Goal: Contribute content: Contribute content

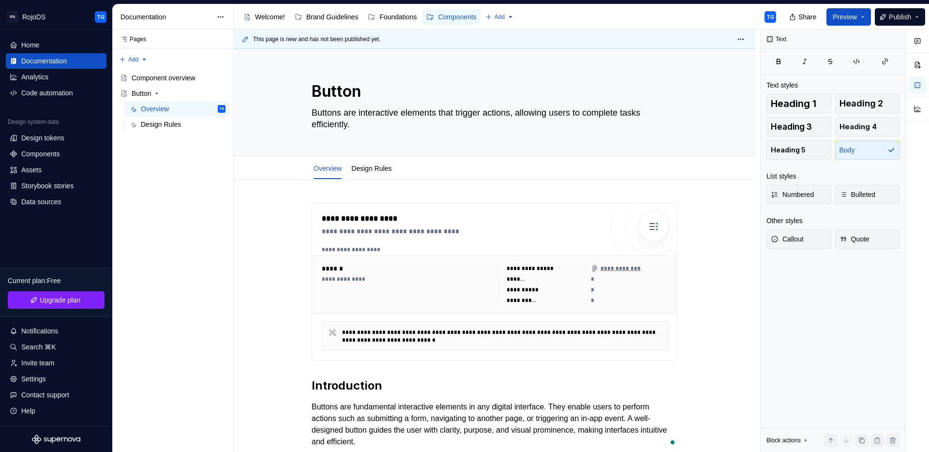
scroll to position [142, 0]
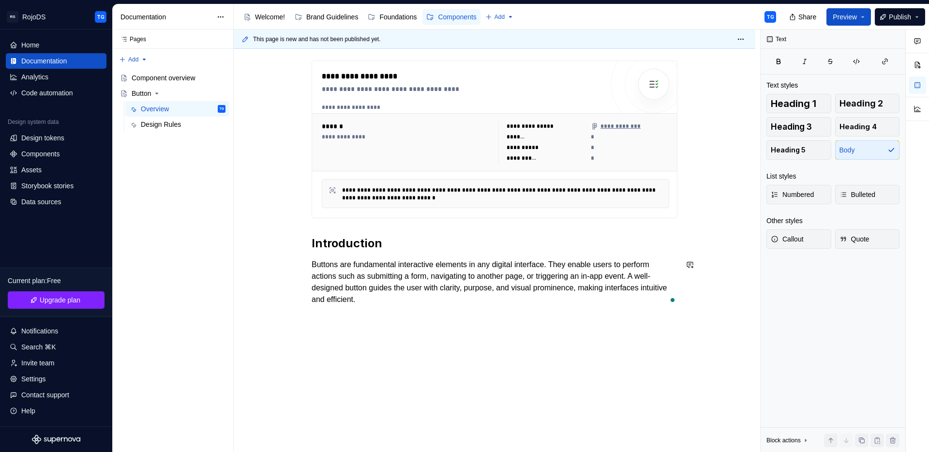
click at [458, 317] on div "**********" at bounding box center [494, 244] width 521 height 415
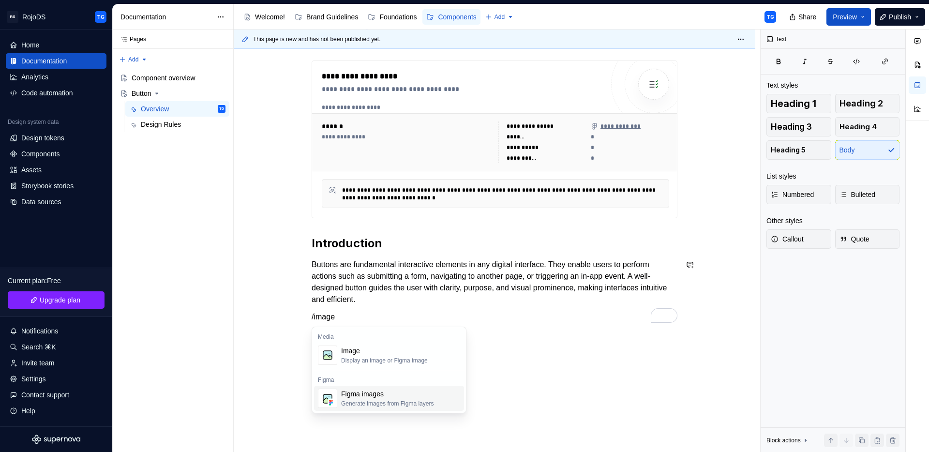
click at [373, 398] on div "Figma images" at bounding box center [387, 394] width 92 height 10
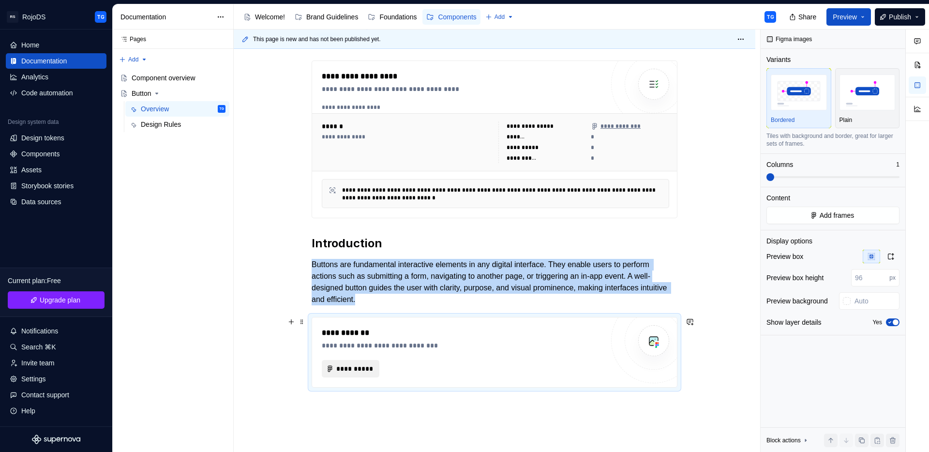
click at [360, 369] on span "**********" at bounding box center [354, 369] width 37 height 10
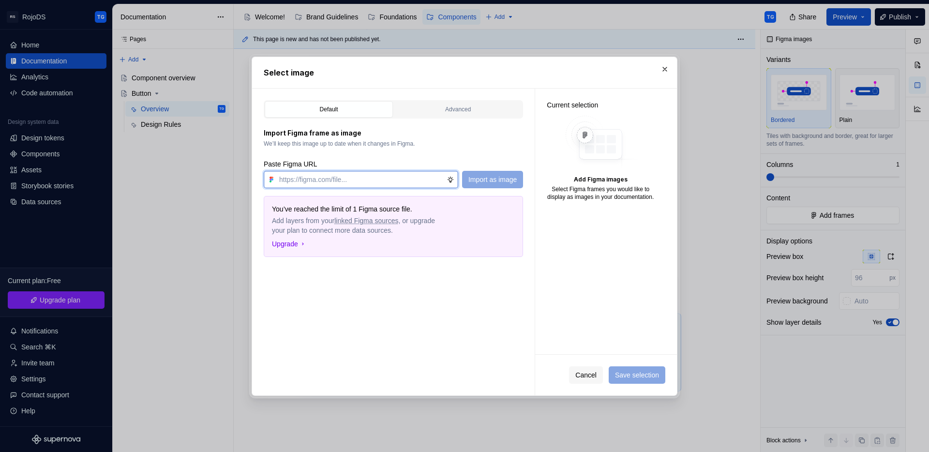
click at [294, 179] on input "text" at bounding box center [360, 179] width 171 height 17
click at [485, 118] on div "Default Advanced" at bounding box center [393, 109] width 259 height 18
click at [477, 112] on div "Advanced" at bounding box center [457, 109] width 121 height 10
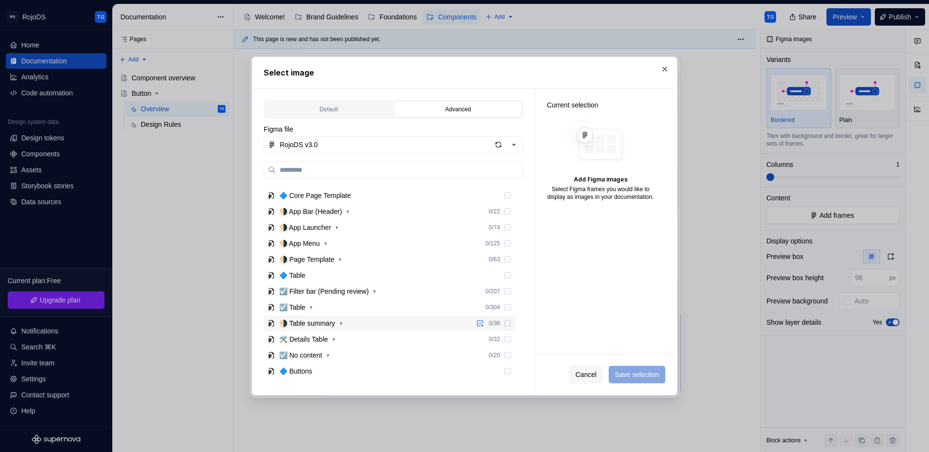
scroll to position [252, 0]
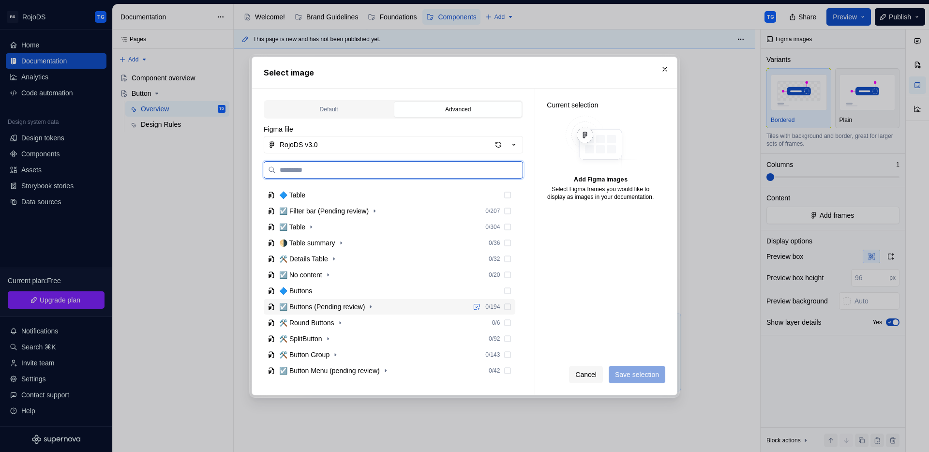
click at [308, 308] on div "☑️ Buttons (Pending review)" at bounding box center [322, 307] width 86 height 10
click at [506, 307] on icon at bounding box center [507, 307] width 8 height 8
click at [333, 313] on div "☑️ Buttons (Pending review) 0 / 194" at bounding box center [390, 306] width 252 height 15
click at [308, 323] on div "Button" at bounding box center [297, 323] width 19 height 10
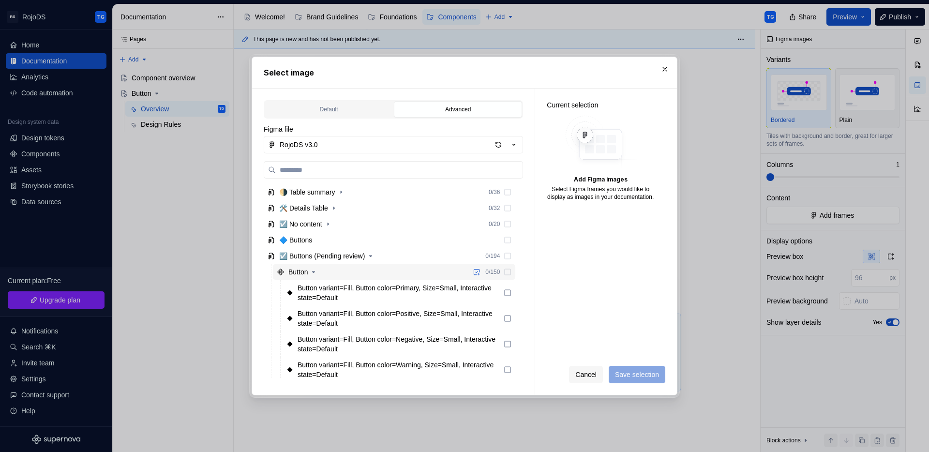
scroll to position [312, 0]
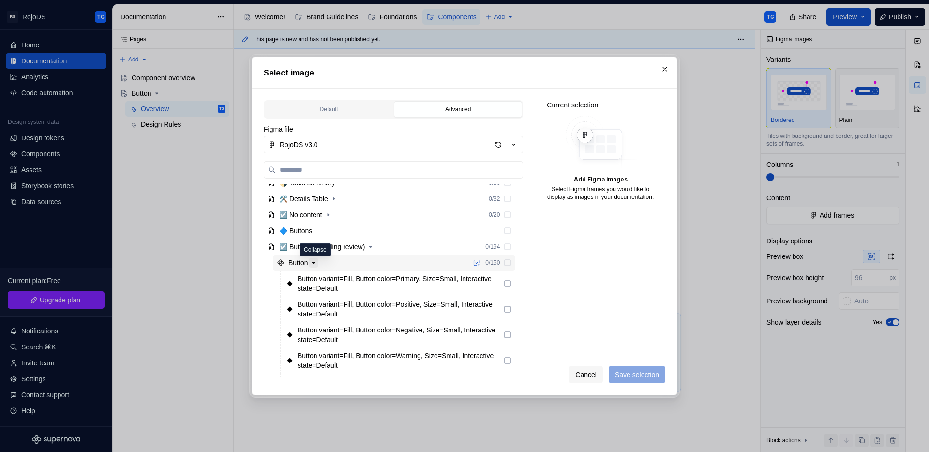
click at [314, 262] on icon "button" at bounding box center [314, 263] width 8 height 8
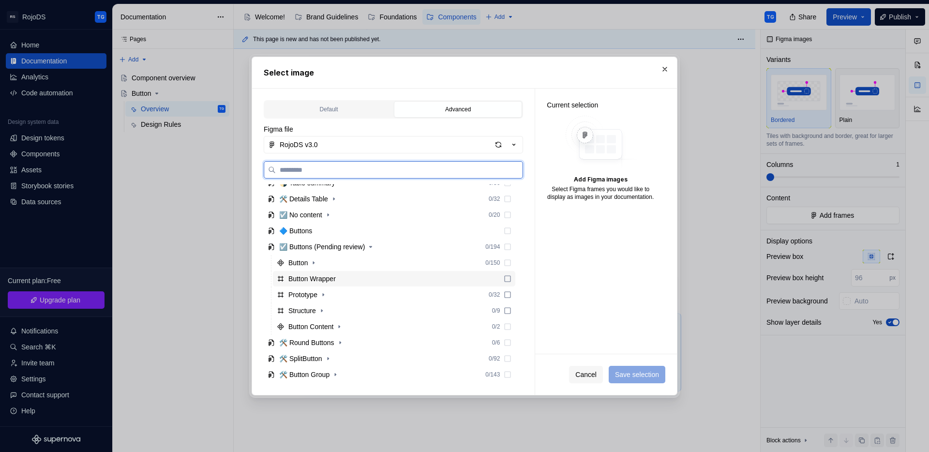
click at [311, 281] on div "Button Wrapper" at bounding box center [311, 279] width 47 height 10
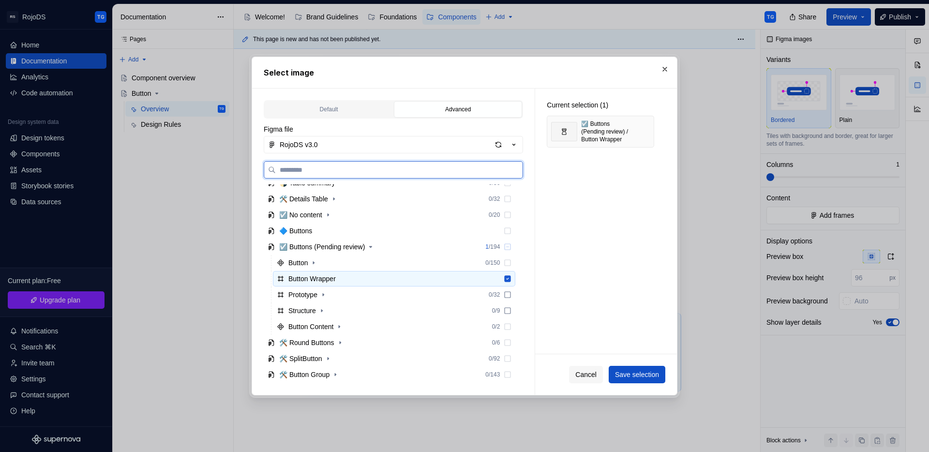
click at [327, 277] on div "Button Wrapper" at bounding box center [311, 279] width 47 height 10
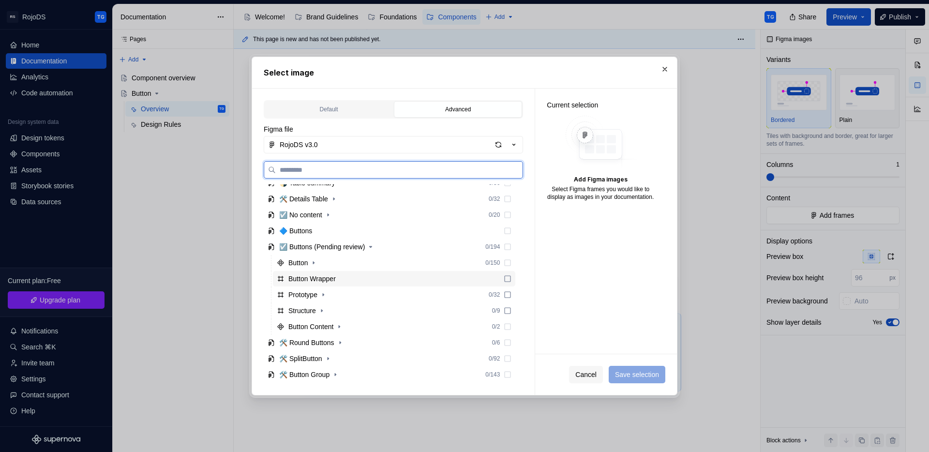
click at [504, 278] on icon at bounding box center [507, 279] width 8 height 8
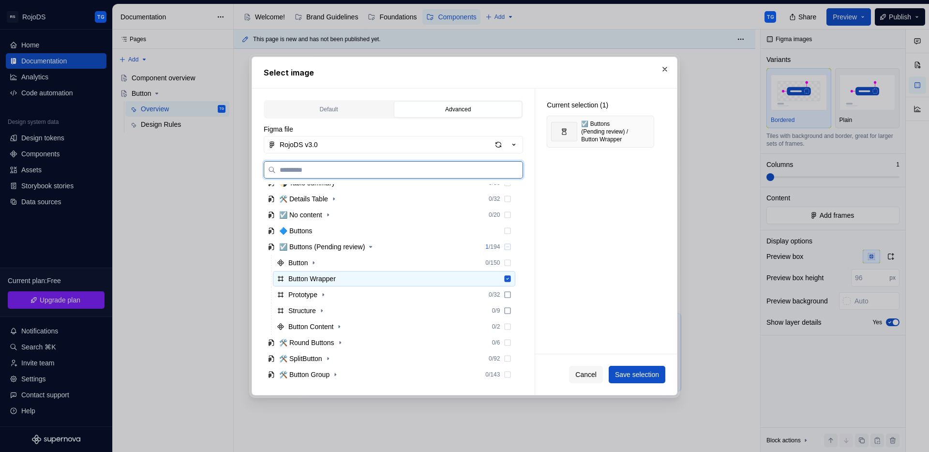
click at [504, 278] on icon at bounding box center [507, 278] width 6 height 6
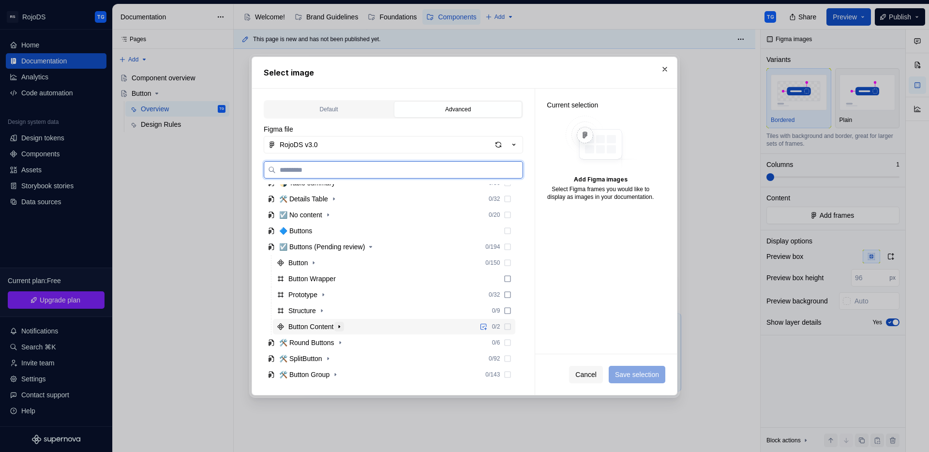
drag, startPoint x: 323, startPoint y: 323, endPoint x: 347, endPoint y: 329, distance: 25.5
click at [323, 323] on div "Button Content" at bounding box center [310, 327] width 45 height 10
click at [295, 264] on div "Button" at bounding box center [297, 263] width 19 height 10
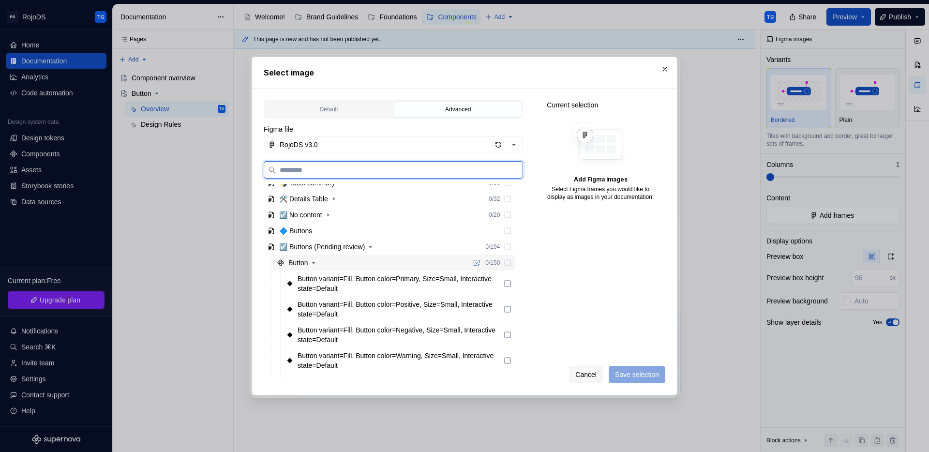
click at [509, 261] on icon at bounding box center [507, 263] width 8 height 8
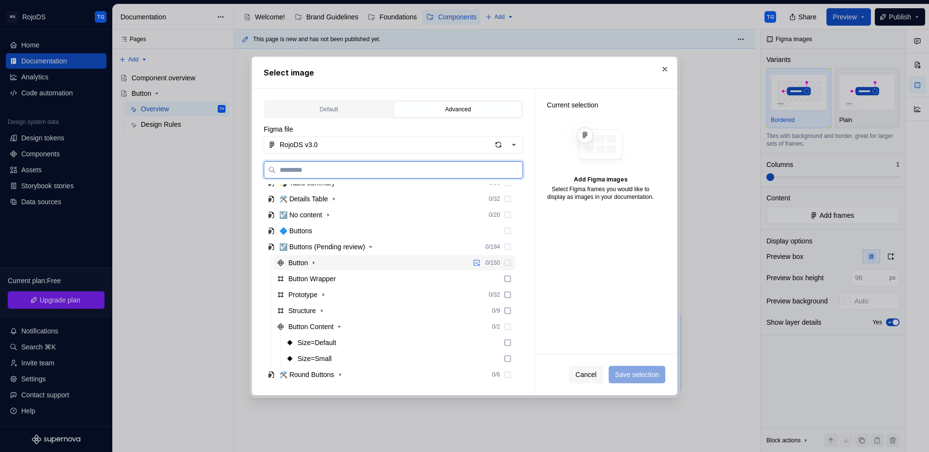
click at [316, 270] on div "Button 0 / 150" at bounding box center [394, 262] width 242 height 15
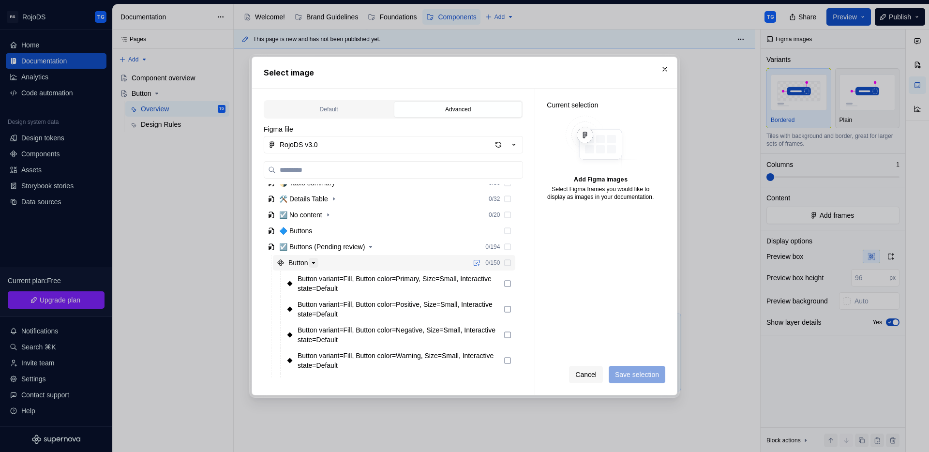
click at [315, 263] on icon "button" at bounding box center [313, 262] width 2 height 1
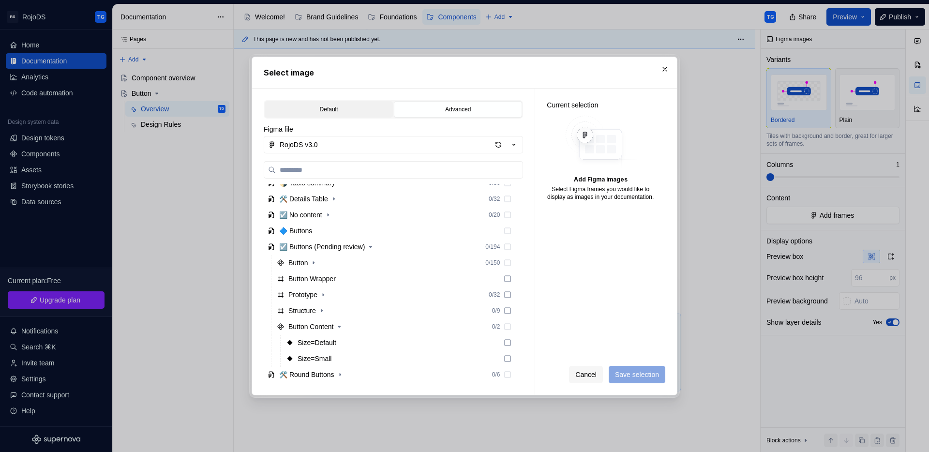
click at [322, 107] on div "Default" at bounding box center [328, 109] width 121 height 10
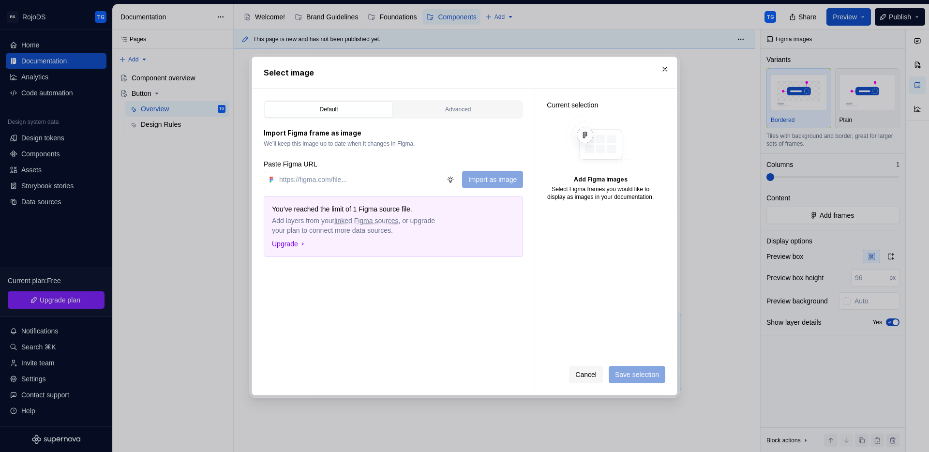
click at [575, 376] on span "Cancel" at bounding box center [585, 375] width 21 height 10
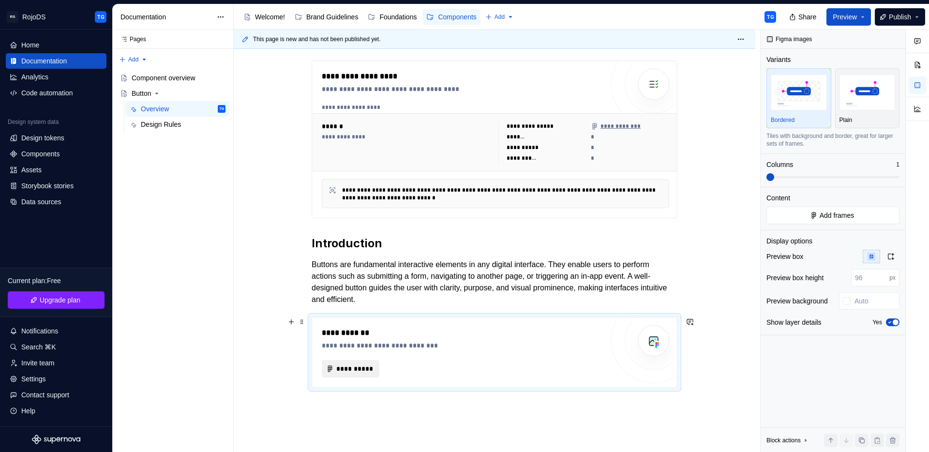
click at [364, 365] on span "**********" at bounding box center [354, 369] width 37 height 10
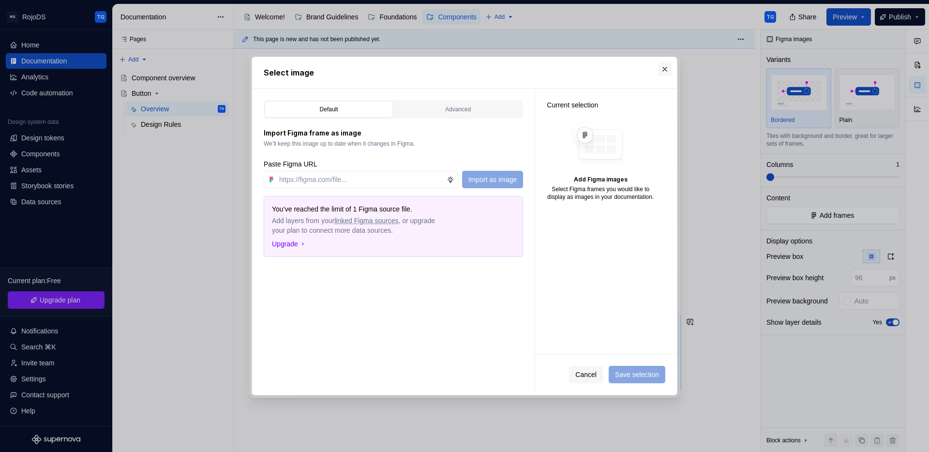
click at [664, 72] on button "button" at bounding box center [665, 69] width 14 height 14
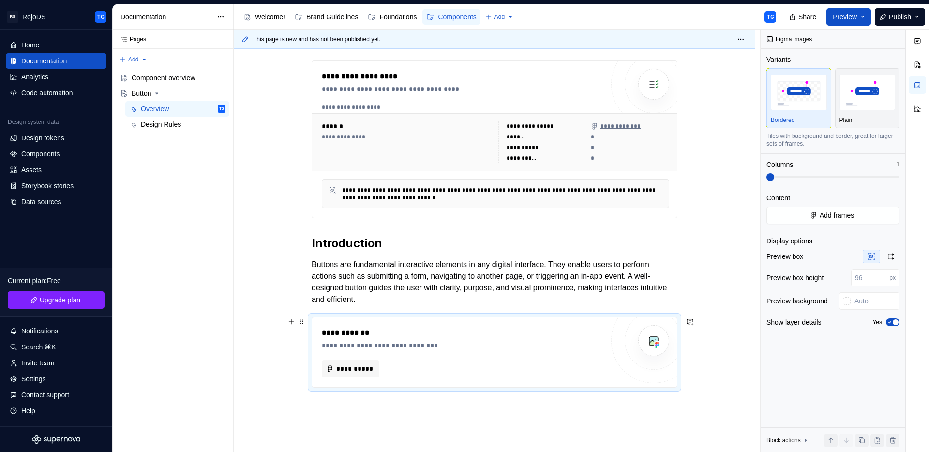
click at [479, 344] on div "**********" at bounding box center [462, 345] width 281 height 10
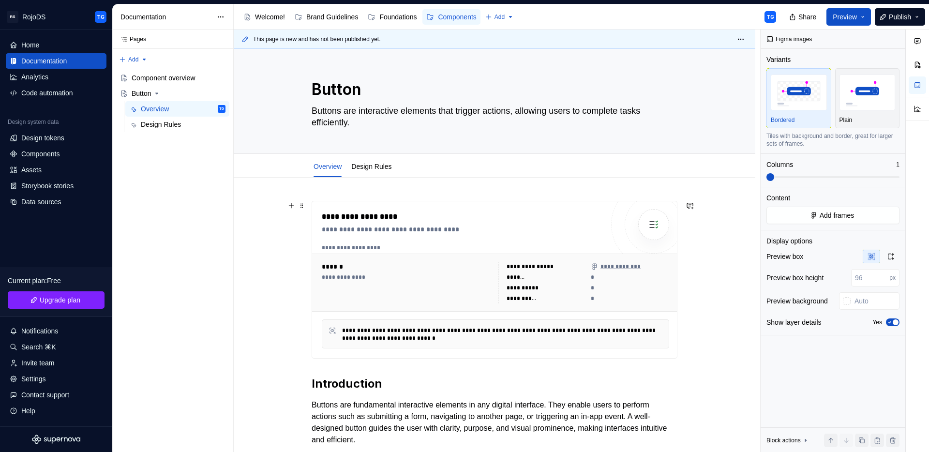
scroll to position [0, 0]
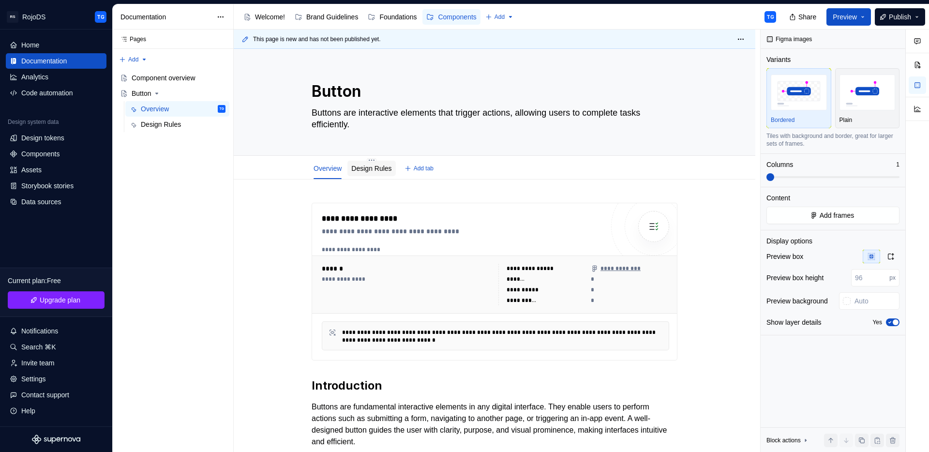
click at [369, 170] on link "Design Rules" at bounding box center [371, 168] width 40 height 8
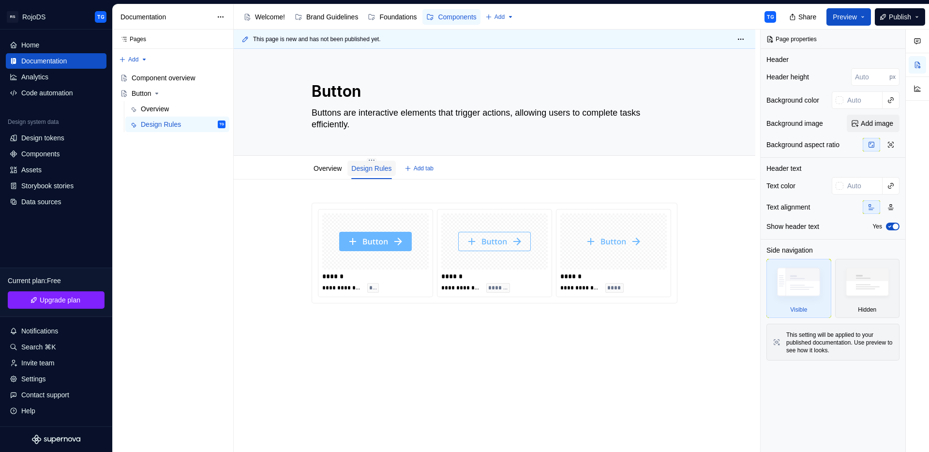
click at [372, 167] on link "Design Rules" at bounding box center [371, 168] width 40 height 8
click at [371, 167] on link "Design Rules" at bounding box center [371, 168] width 40 height 8
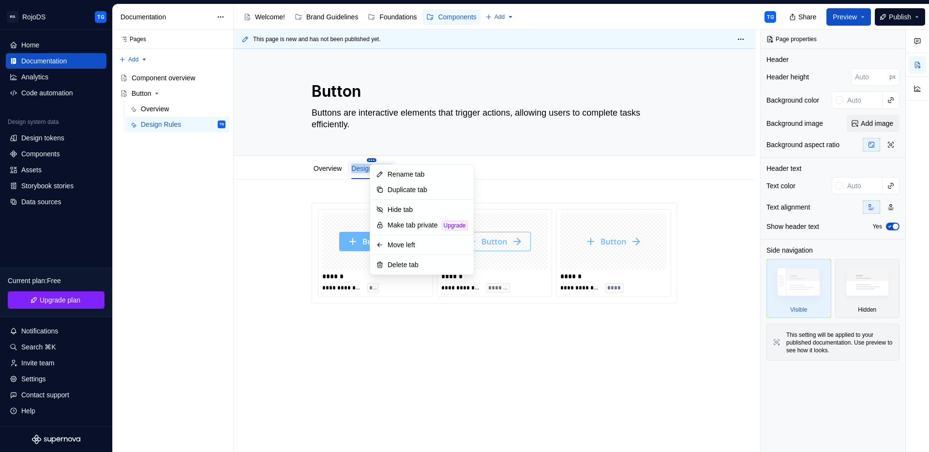
click at [373, 159] on html "RS RojoDS TG Home Documentation Analytics Code automation Design system data De…" at bounding box center [464, 226] width 929 height 452
type textarea "*"
click at [392, 175] on div "Rename tab" at bounding box center [427, 174] width 80 height 10
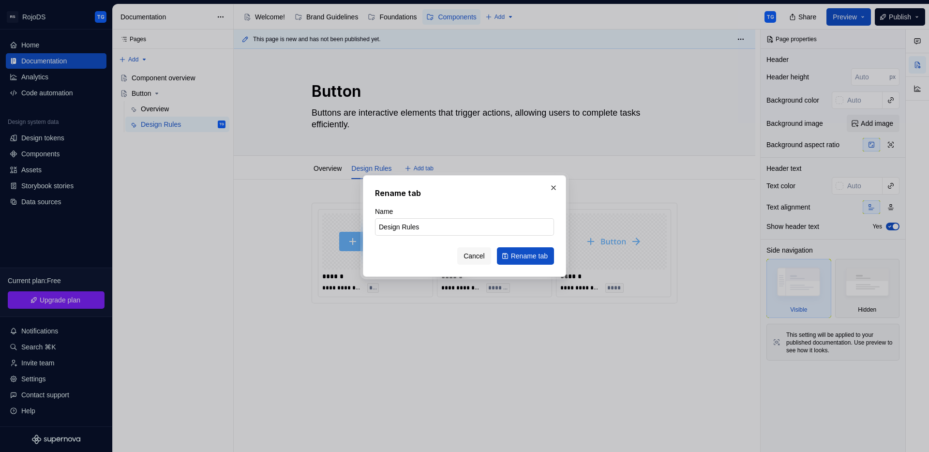
click at [445, 233] on input "Design Rules" at bounding box center [464, 226] width 179 height 17
type input "Style"
click at [547, 254] on button "Rename tab" at bounding box center [525, 255] width 57 height 17
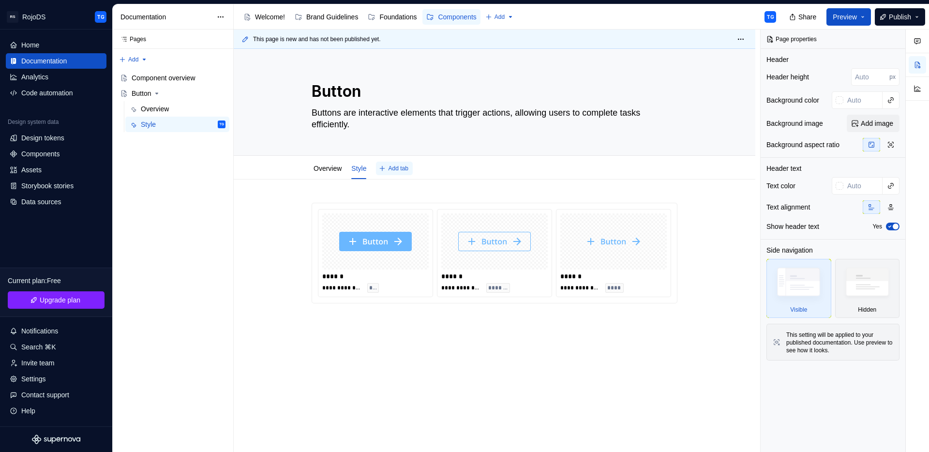
click at [403, 171] on span "Add tab" at bounding box center [398, 168] width 20 height 8
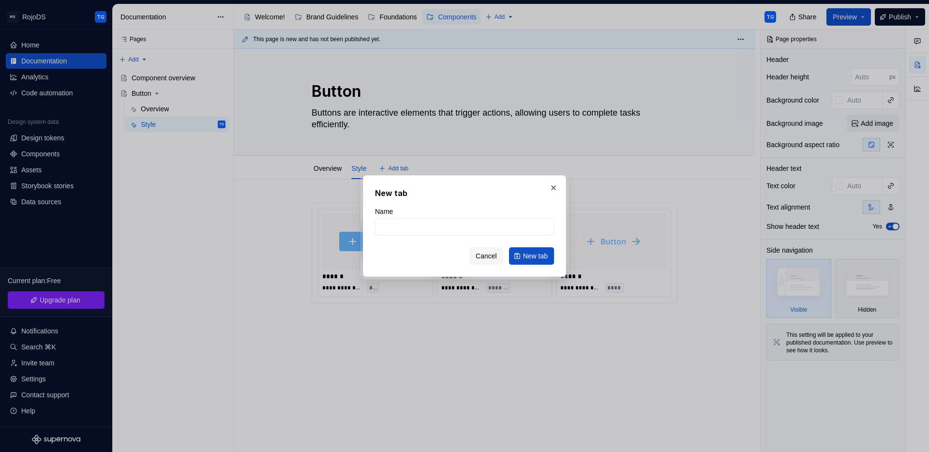
type textarea "*"
type input "Usage"
click at [536, 251] on span "New tab" at bounding box center [535, 256] width 25 height 10
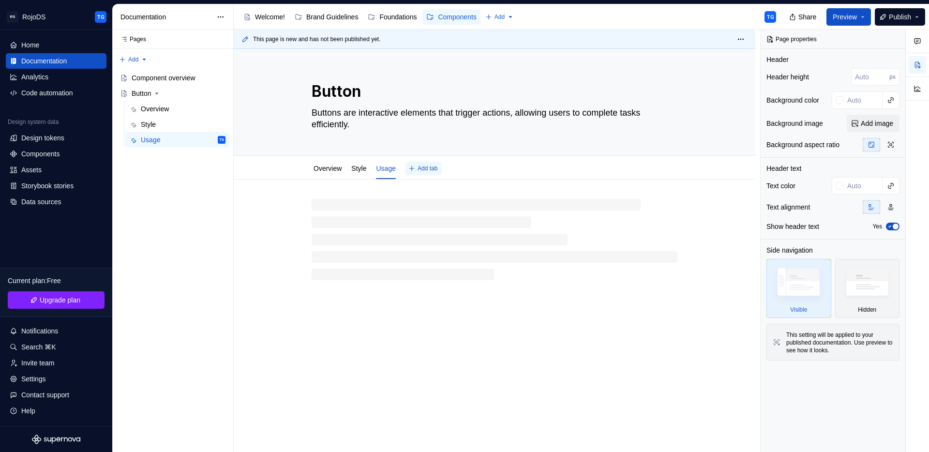
type textarea "*"
click at [417, 169] on button "Add tab" at bounding box center [423, 169] width 36 height 14
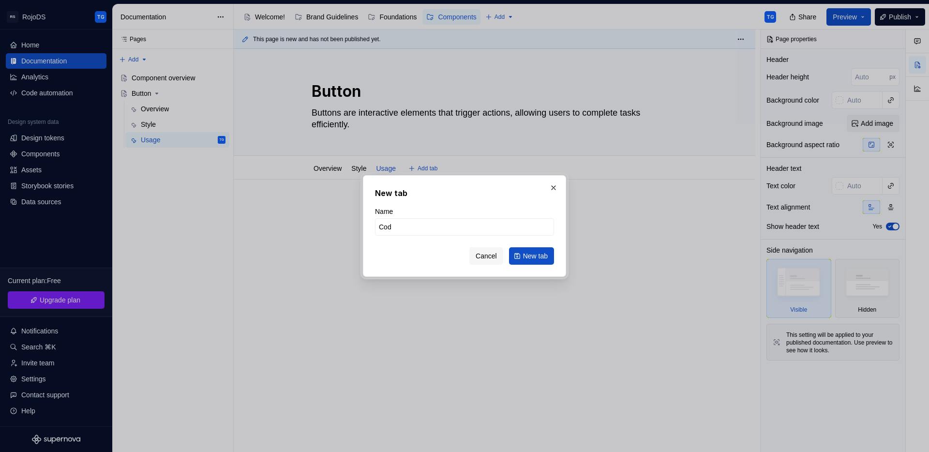
type input "Code"
click button "New tab" at bounding box center [531, 255] width 45 height 17
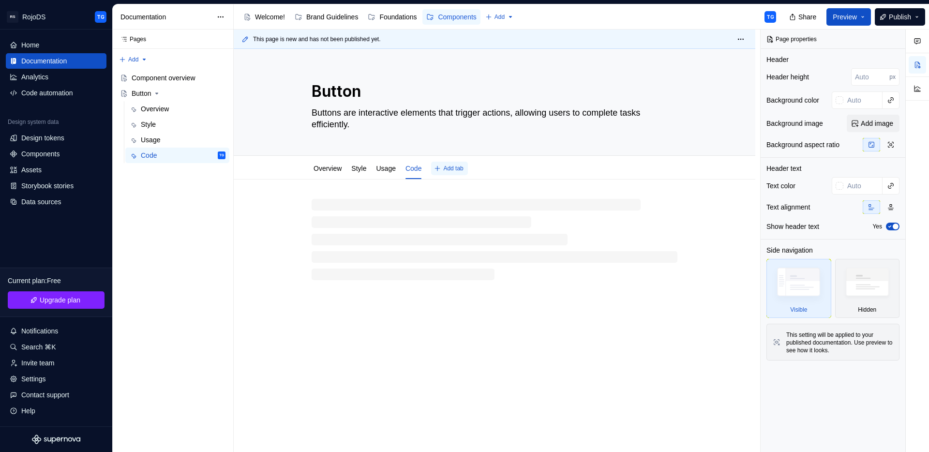
click at [467, 171] on button "Add tab" at bounding box center [449, 169] width 36 height 14
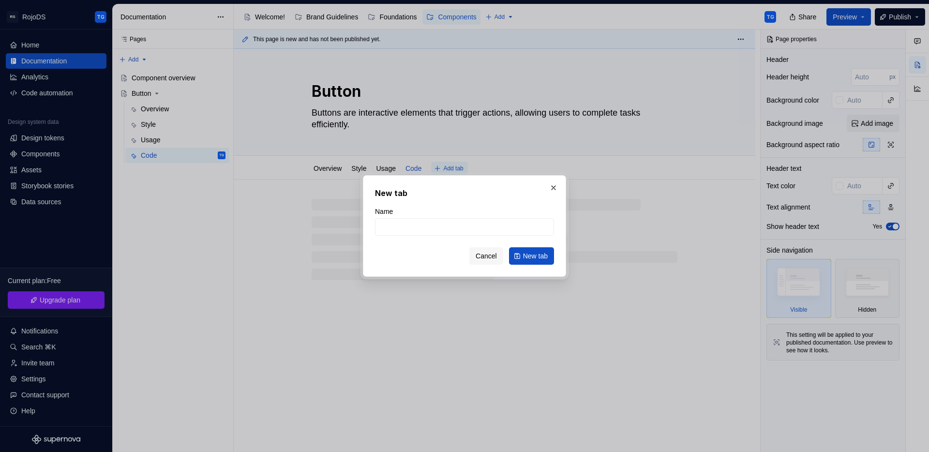
type textarea "*"
type input "Acce"
type textarea "*"
type input "Accessibility"
click at [541, 259] on span "New tab" at bounding box center [535, 256] width 25 height 10
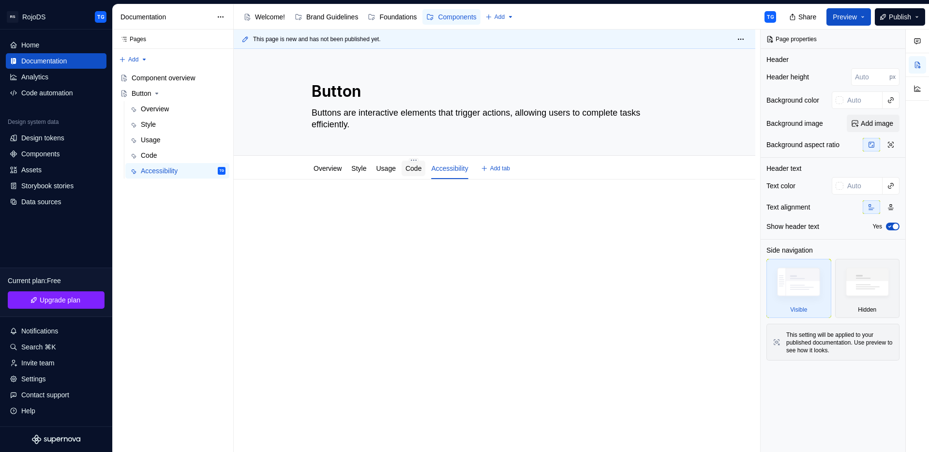
click at [417, 167] on link "Code" at bounding box center [413, 168] width 16 height 8
click at [383, 171] on link "Usage" at bounding box center [385, 168] width 19 height 8
click at [365, 173] on div "Style" at bounding box center [358, 168] width 15 height 10
click at [468, 169] on link "Accessibility" at bounding box center [449, 168] width 37 height 8
type textarea "*"
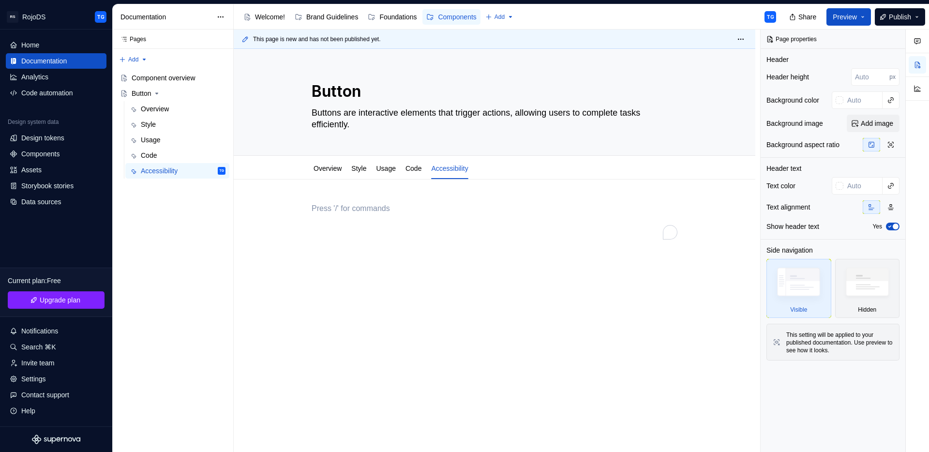
click at [330, 207] on p "To enrich screen reader interactions, please activate Accessibility in Grammarl…" at bounding box center [494, 209] width 366 height 12
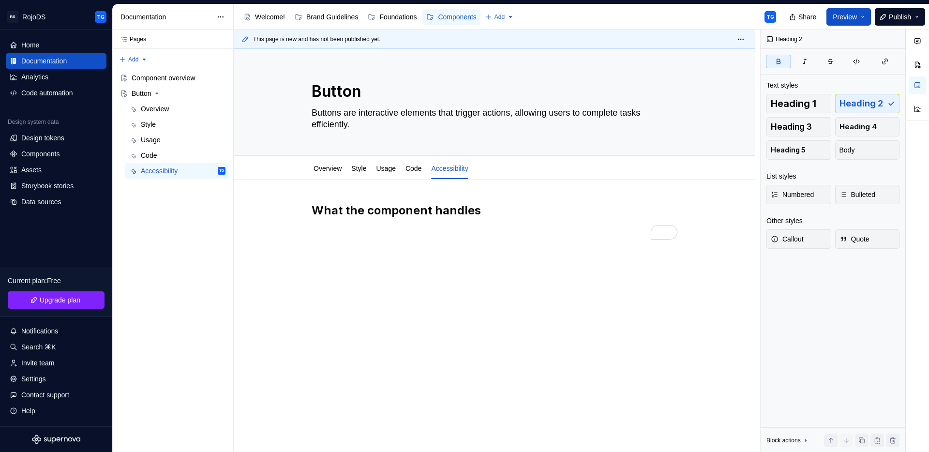
click at [338, 232] on div "What the component handles" at bounding box center [494, 221] width 366 height 37
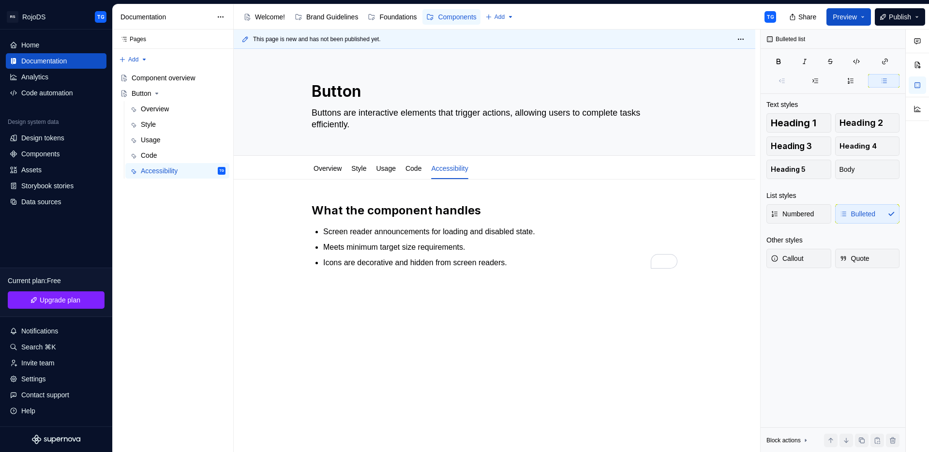
click at [342, 301] on div "What the component handles Screen reader announcements for loading and disabled…" at bounding box center [494, 297] width 521 height 236
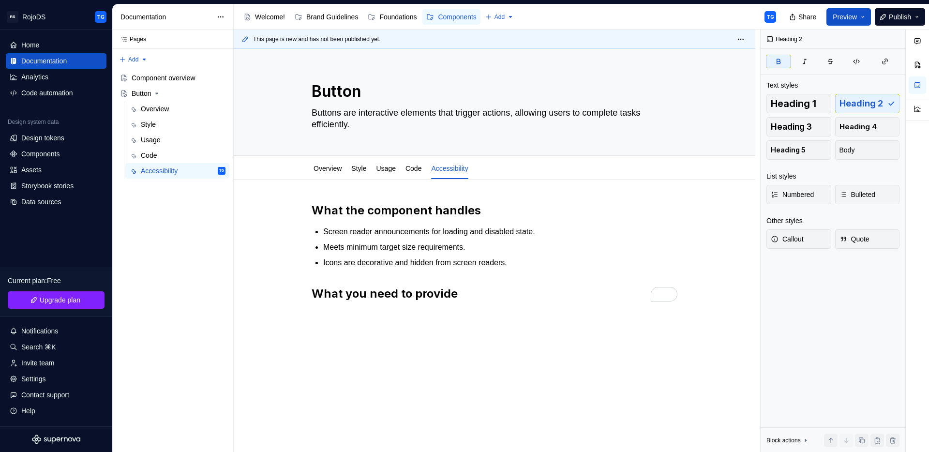
click at [373, 310] on div "What the component handles Screen reader announcements for loading and disabled…" at bounding box center [494, 258] width 366 height 110
click at [327, 307] on div "What the component handles Screen reader announcements for loading and disabled…" at bounding box center [494, 258] width 366 height 110
click at [321, 309] on div "What the component handles Screen reader announcements for loading and disabled…" at bounding box center [494, 258] width 366 height 110
click at [319, 315] on div "What the component handles Screen reader announcements for loading and disabled…" at bounding box center [494, 313] width 521 height 269
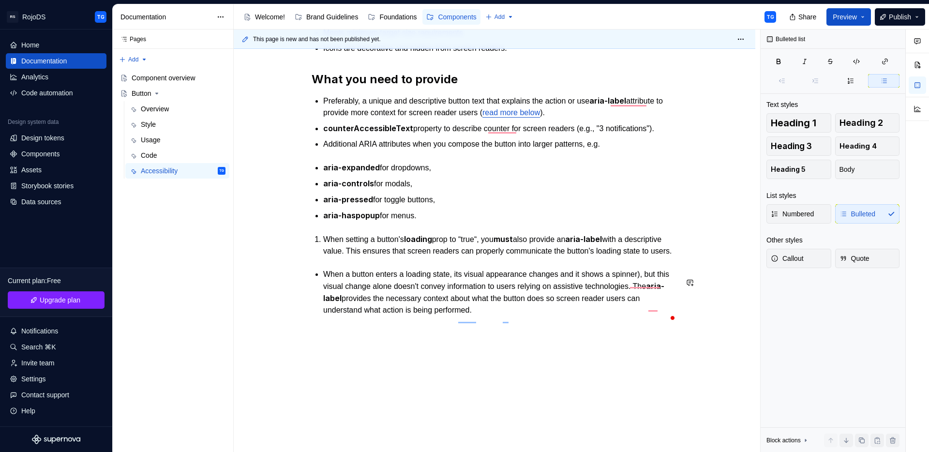
scroll to position [232, 0]
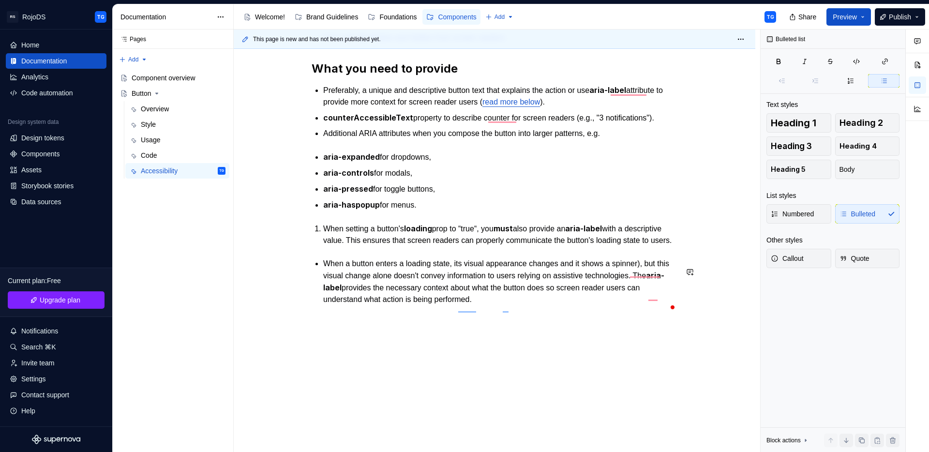
click at [366, 337] on div "This page is new and has not been published yet. Button Buttons are interactive…" at bounding box center [497, 241] width 526 height 423
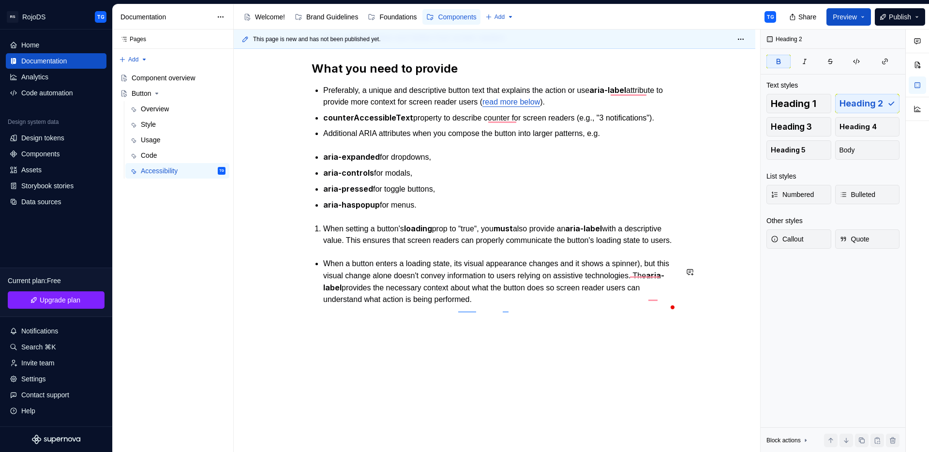
click at [320, 326] on div "What the component handles Screen reader announcements for loading and disabled…" at bounding box center [494, 204] width 521 height 498
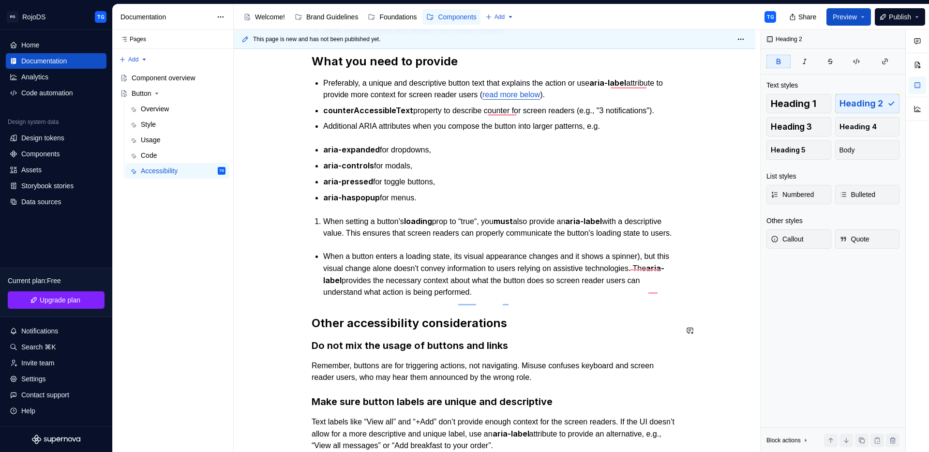
click at [317, 311] on div "What the component handles Screen reader announcements for loading and disabled…" at bounding box center [494, 278] width 366 height 616
click at [288, 262] on button "button" at bounding box center [291, 265] width 14 height 14
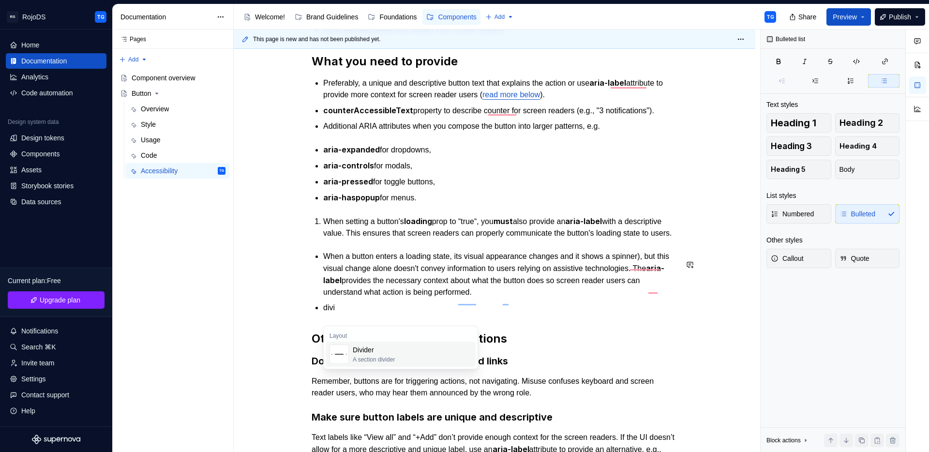
click at [369, 354] on div "Divider" at bounding box center [374, 350] width 42 height 10
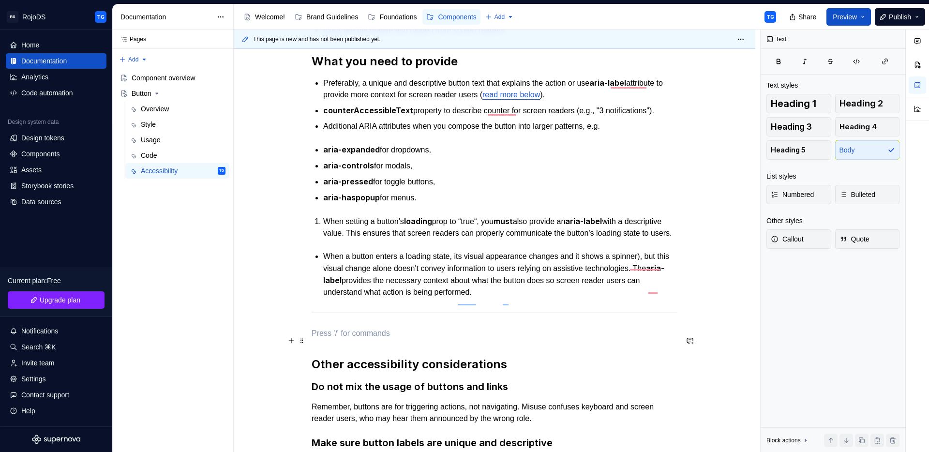
click at [465, 339] on p "To enrich screen reader interactions, please activate Accessibility in Grammarl…" at bounding box center [494, 333] width 366 height 12
click at [307, 365] on div "What the component handles Screen reader announcements for loading and disabled…" at bounding box center [494, 361] width 521 height 828
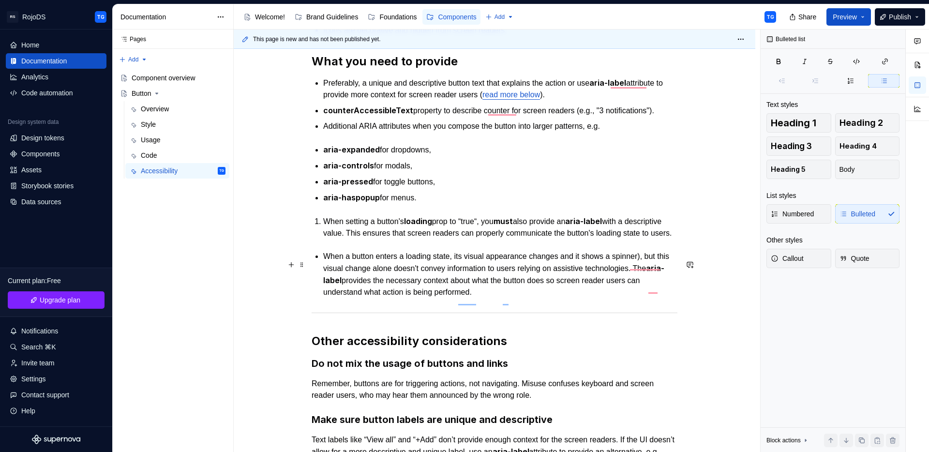
click at [608, 298] on p "When a button enters a loading state, its visual appearance changes and it show…" at bounding box center [500, 274] width 354 height 47
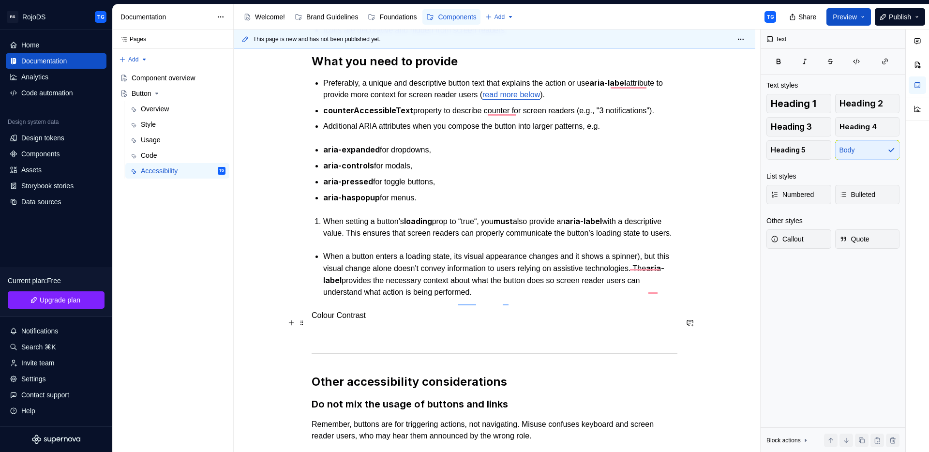
click at [365, 320] on p "Colour Contrast" at bounding box center [494, 316] width 366 height 12
click at [365, 321] on p "Colour Contrast" at bounding box center [494, 316] width 366 height 12
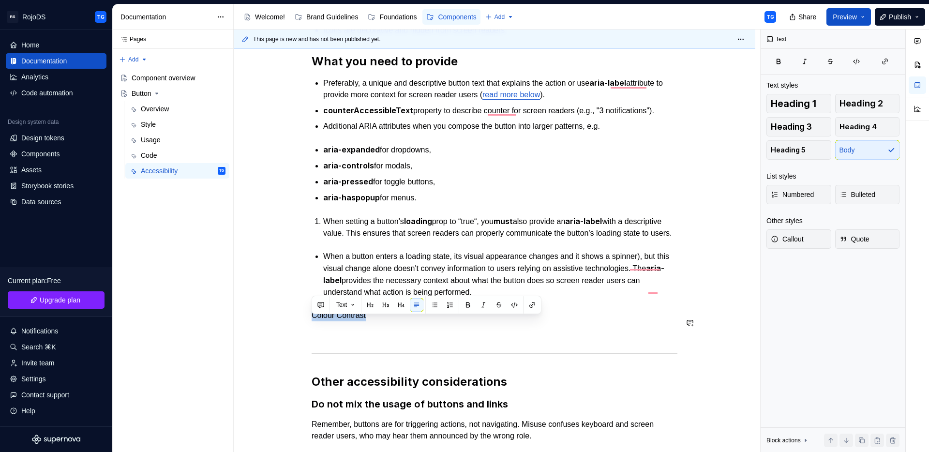
click at [372, 303] on button "button" at bounding box center [370, 305] width 14 height 14
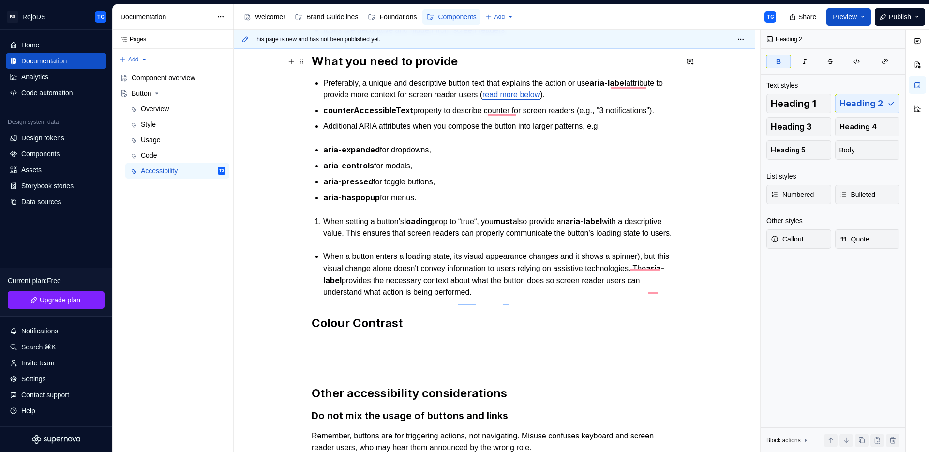
click at [357, 62] on strong "What you need to provide" at bounding box center [384, 61] width 146 height 14
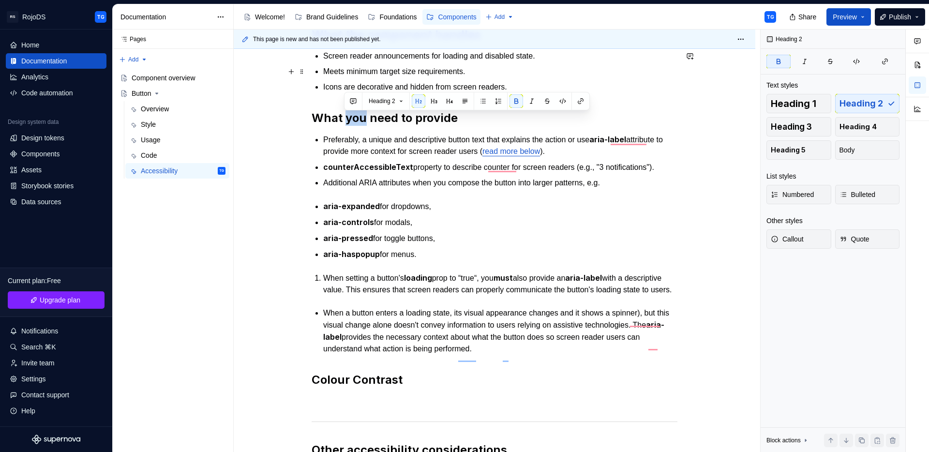
scroll to position [172, 0]
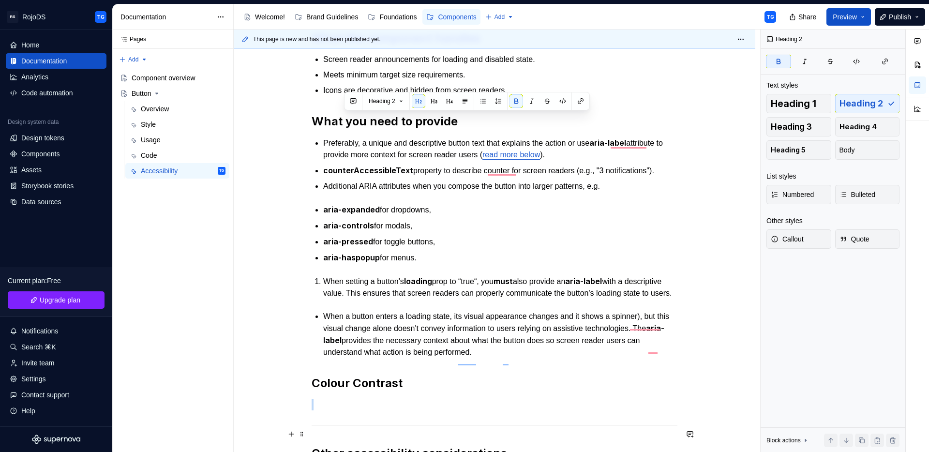
click at [421, 428] on div "To enrich screen reader interactions, please activate Accessibility in Grammarl…" at bounding box center [494, 425] width 366 height 6
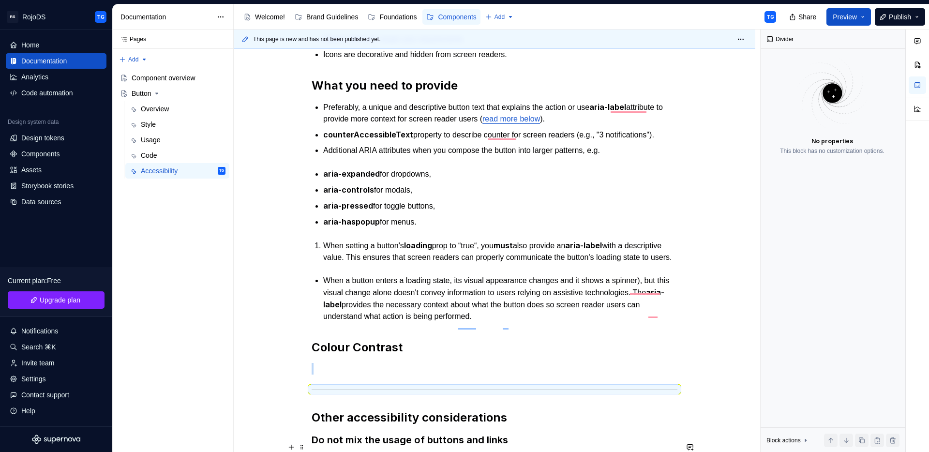
scroll to position [255, 0]
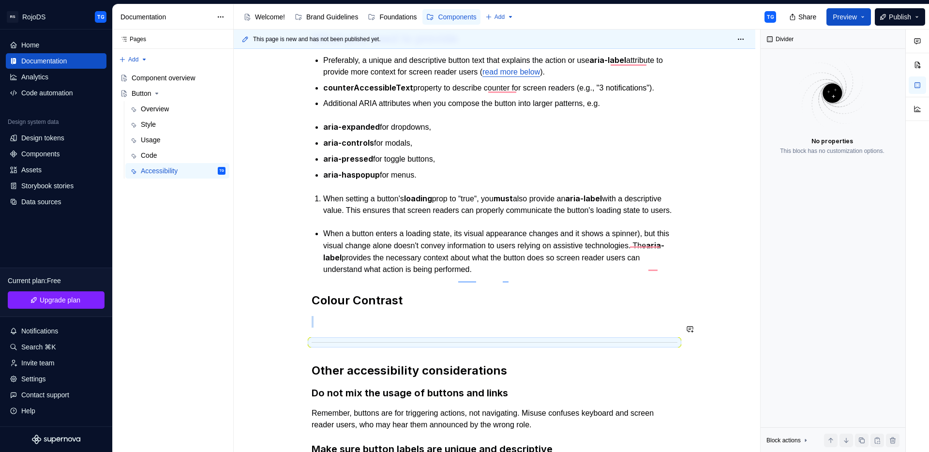
click at [352, 320] on div "What the component handles Screen reader announcements for loading and disabled…" at bounding box center [494, 291] width 366 height 686
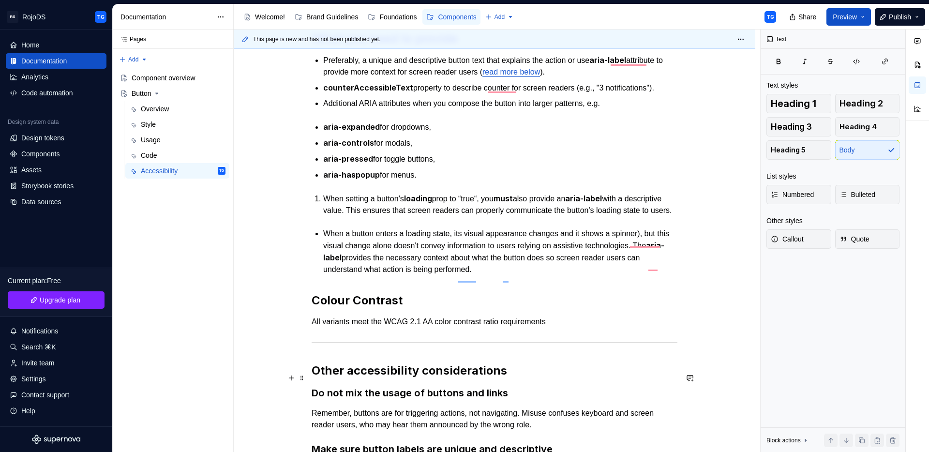
click at [753, 374] on div "What the component handles Screen reader announcements for loading and disabled…" at bounding box center [494, 353] width 521 height 857
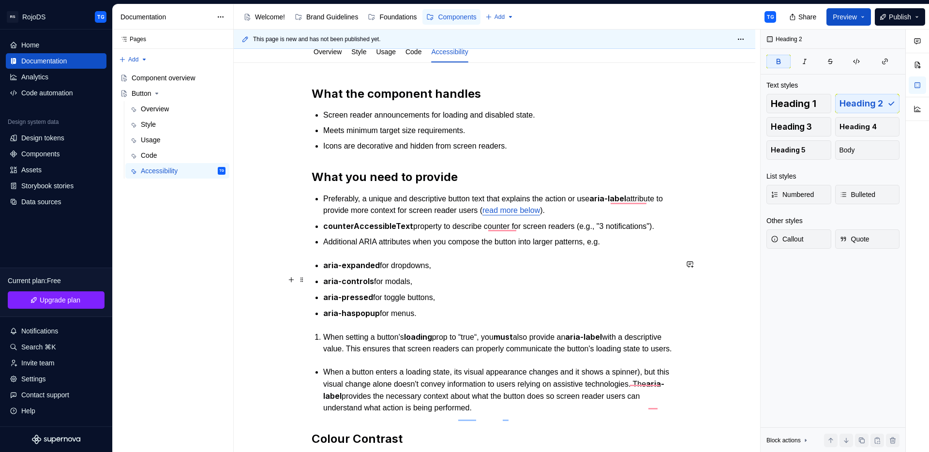
scroll to position [0, 0]
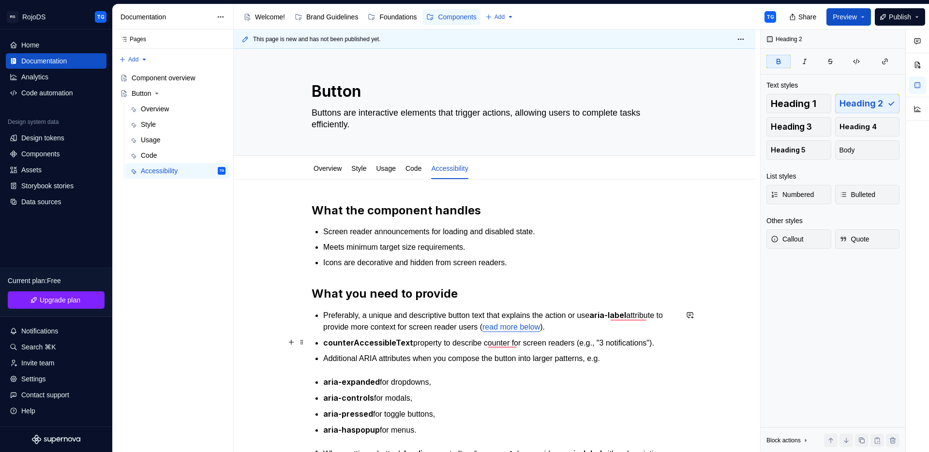
type textarea "*"
